Goal: Transaction & Acquisition: Purchase product/service

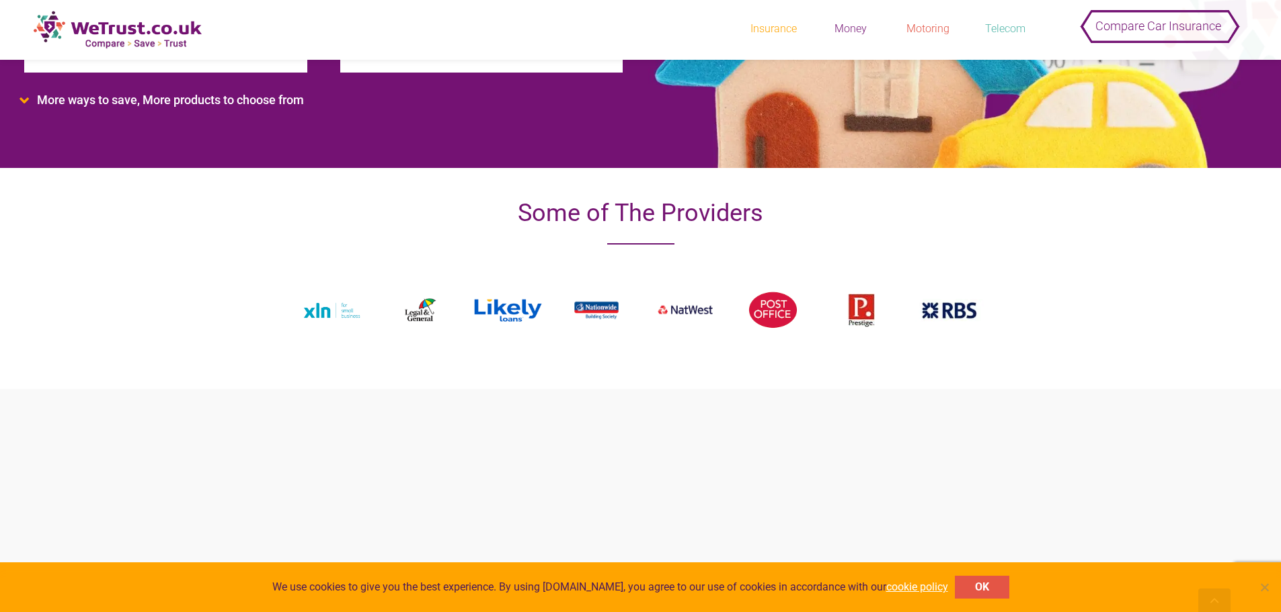
scroll to position [314, 0]
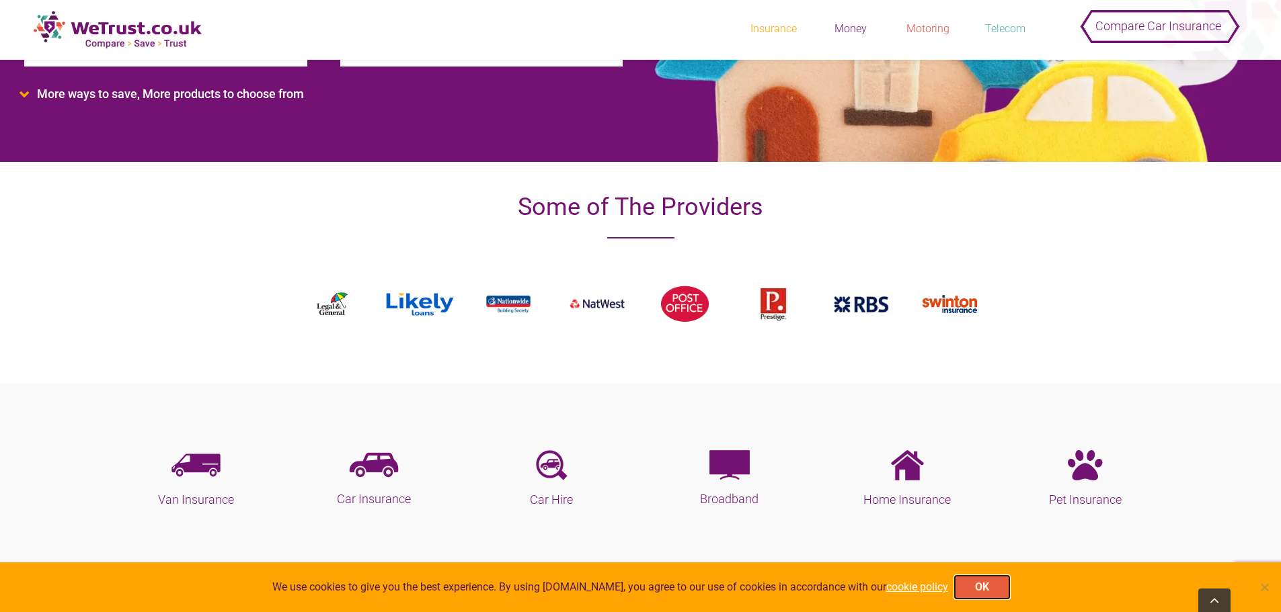
click at [973, 588] on button "OK" at bounding box center [982, 587] width 54 height 23
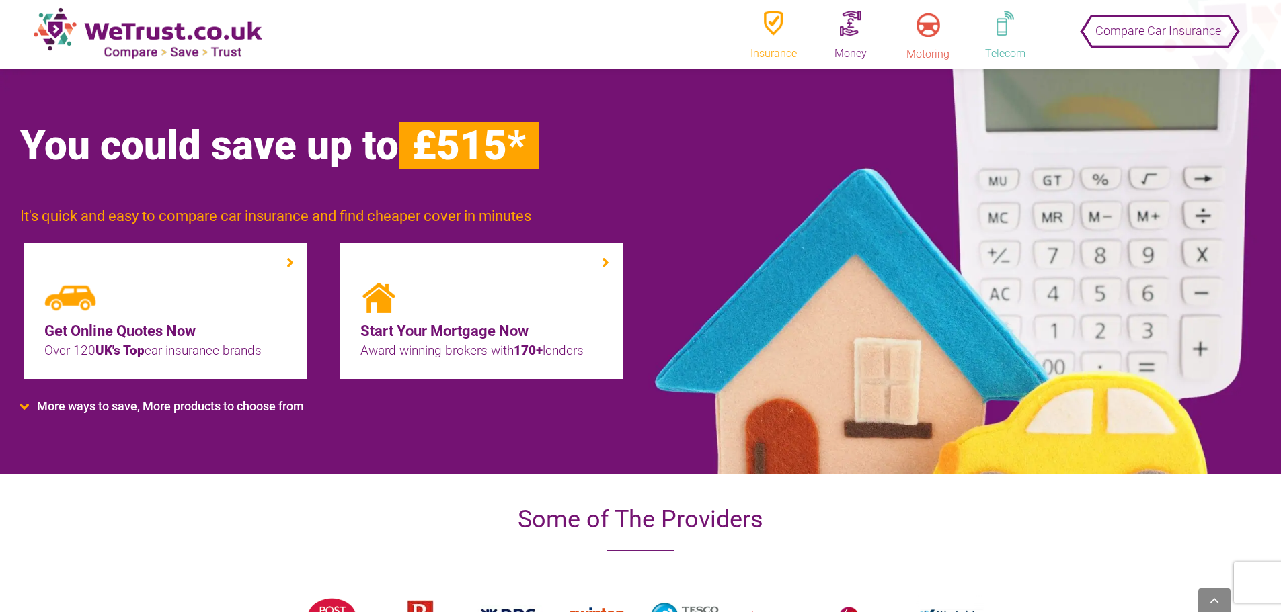
scroll to position [0, 0]
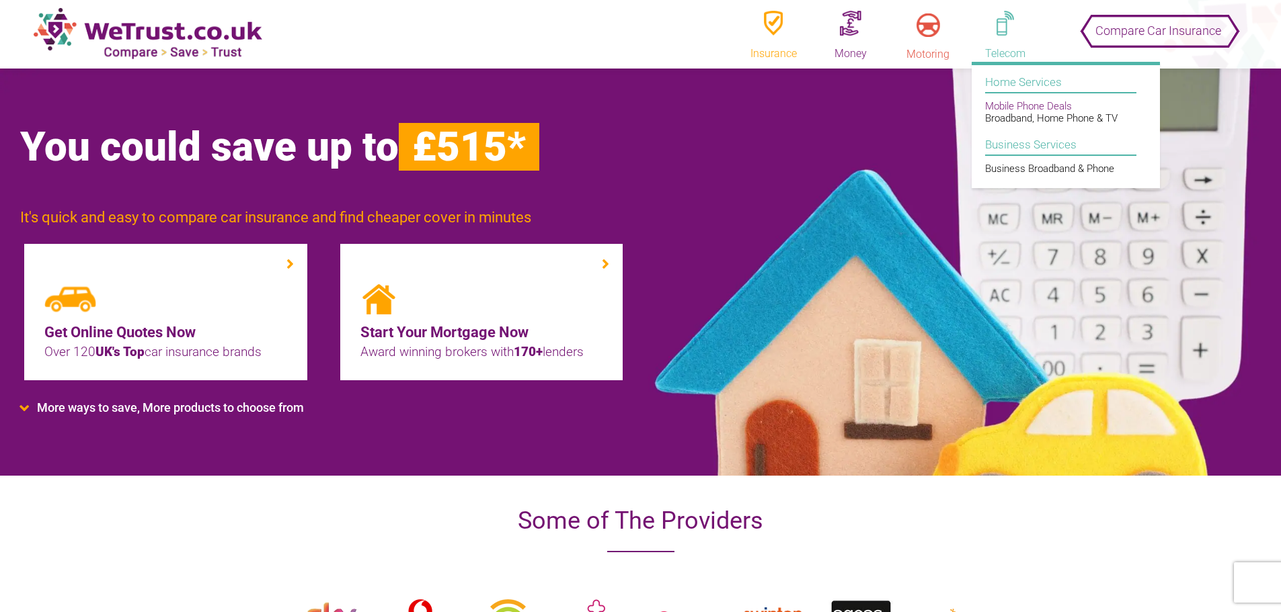
click at [1025, 106] on link "Mobile Phone Deals" at bounding box center [1028, 106] width 87 height 12
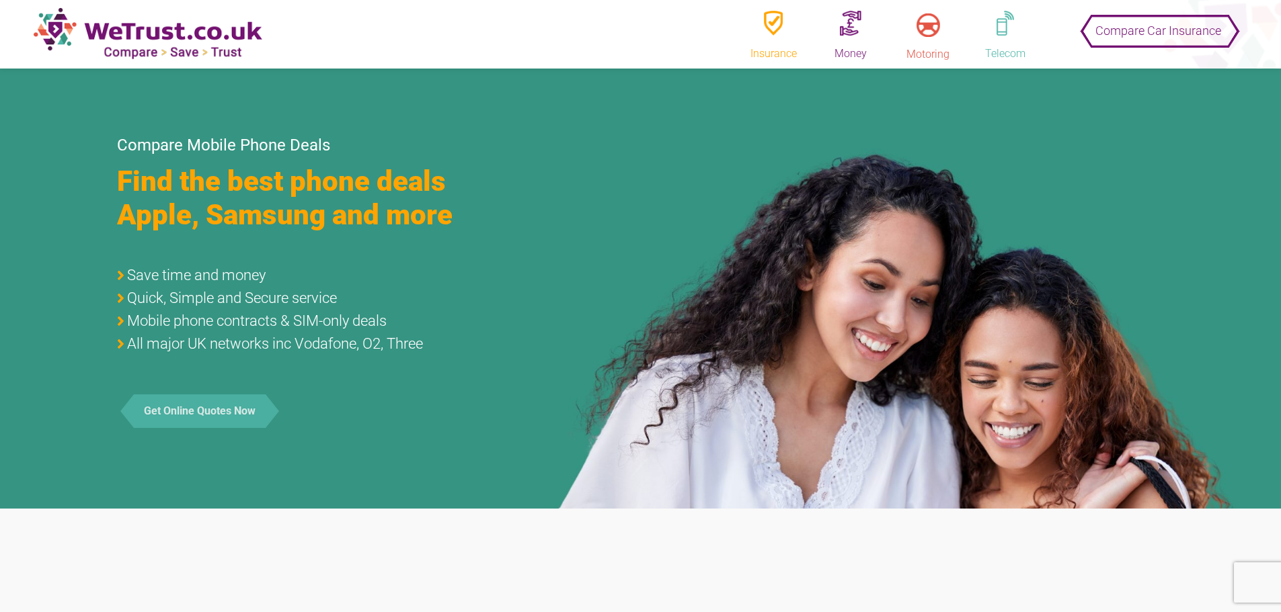
click at [228, 417] on button "Get Online Quotes Now" at bounding box center [200, 412] width 132 height 34
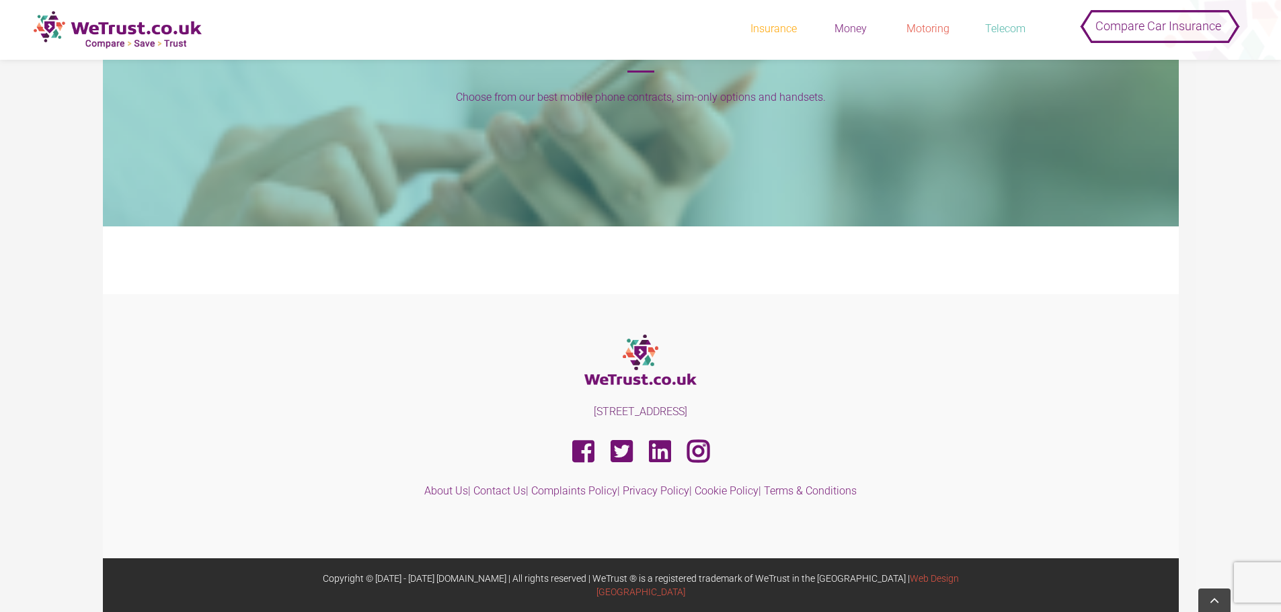
scroll to position [157, 0]
click at [123, 253] on whitelabels-mobiles-legacy at bounding box center [123, 253] width 0 height 0
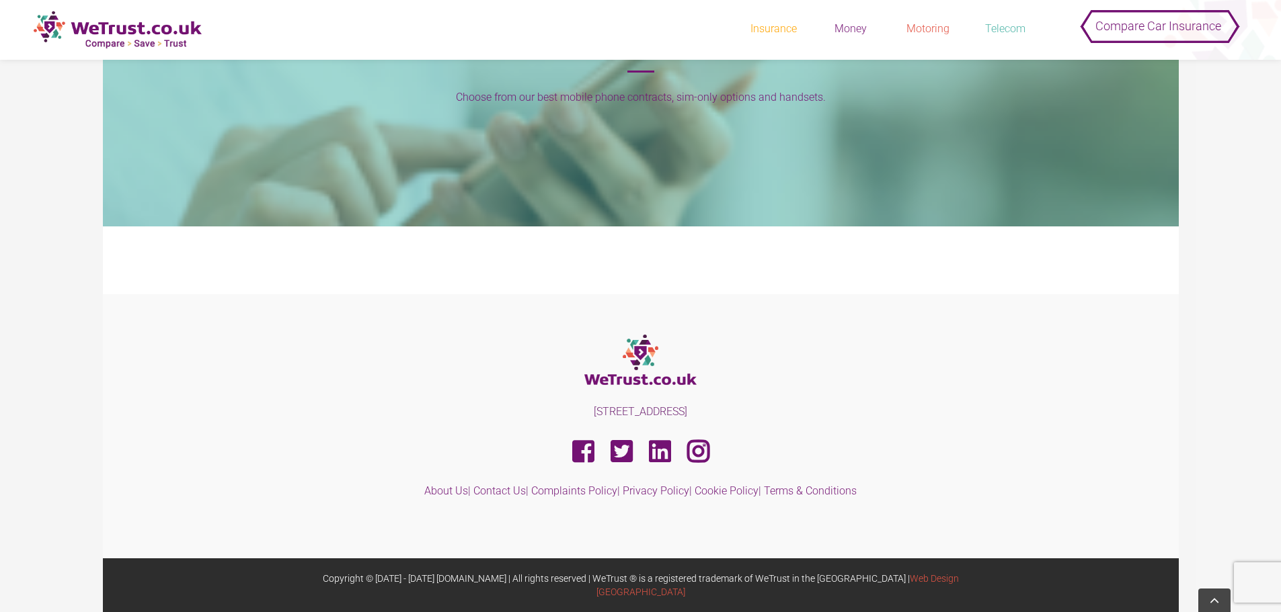
click at [123, 253] on whitelabels-mobiles-legacy at bounding box center [123, 253] width 0 height 0
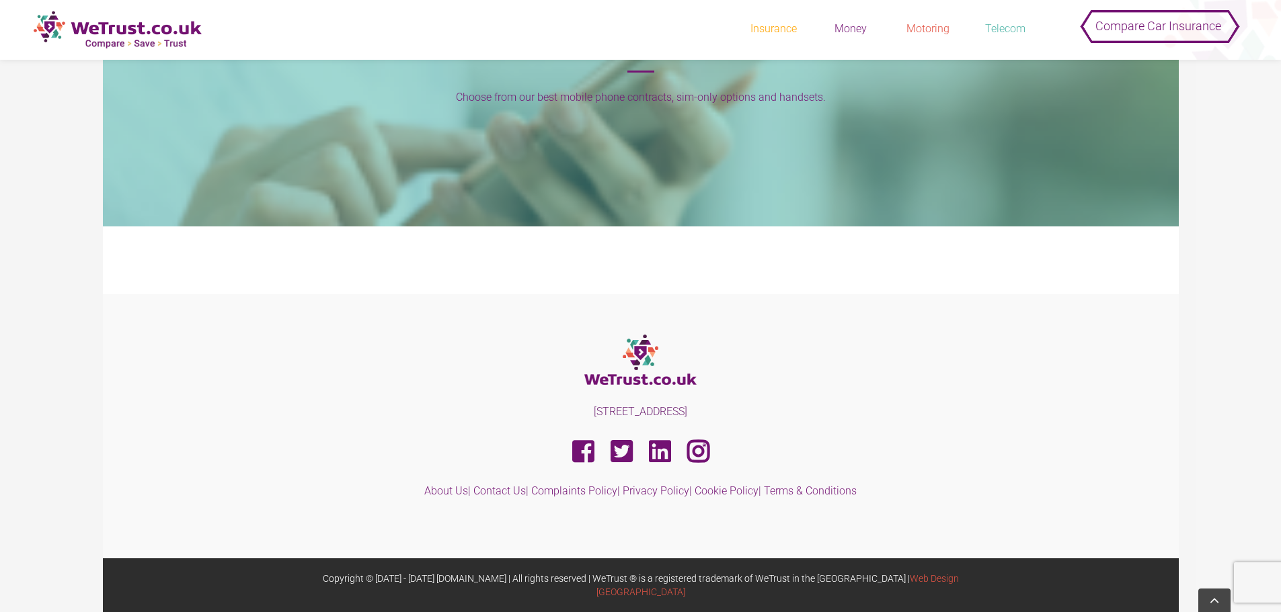
click at [123, 253] on whitelabels-mobiles-legacy at bounding box center [123, 253] width 0 height 0
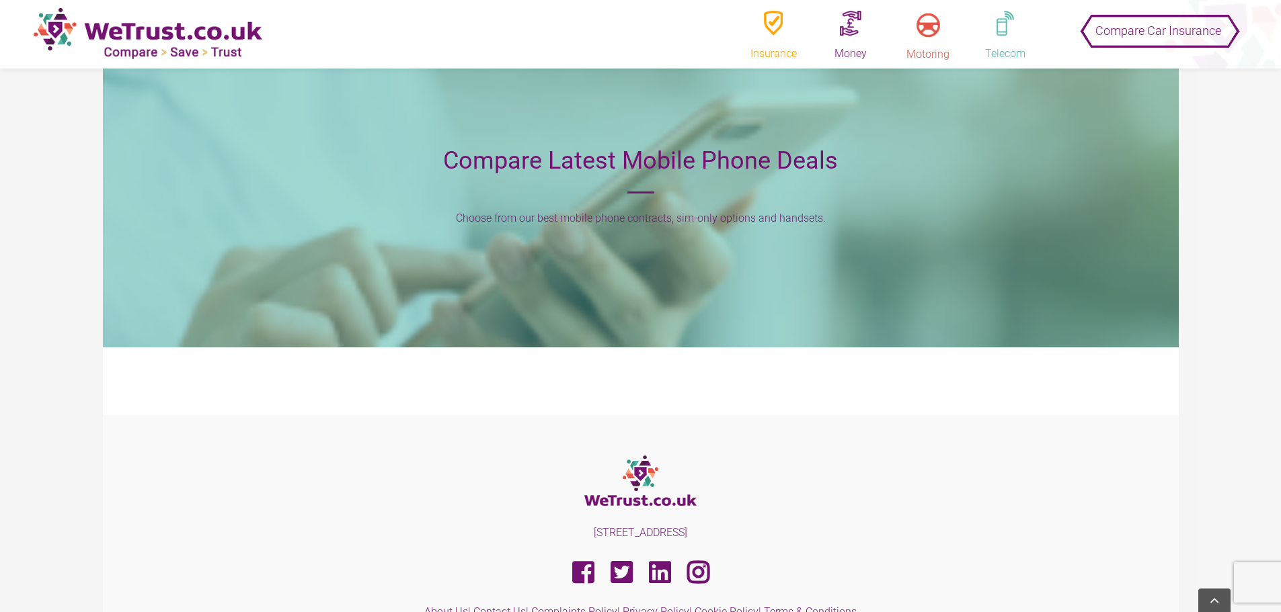
scroll to position [0, 0]
